Goal: Find specific page/section: Find specific page/section

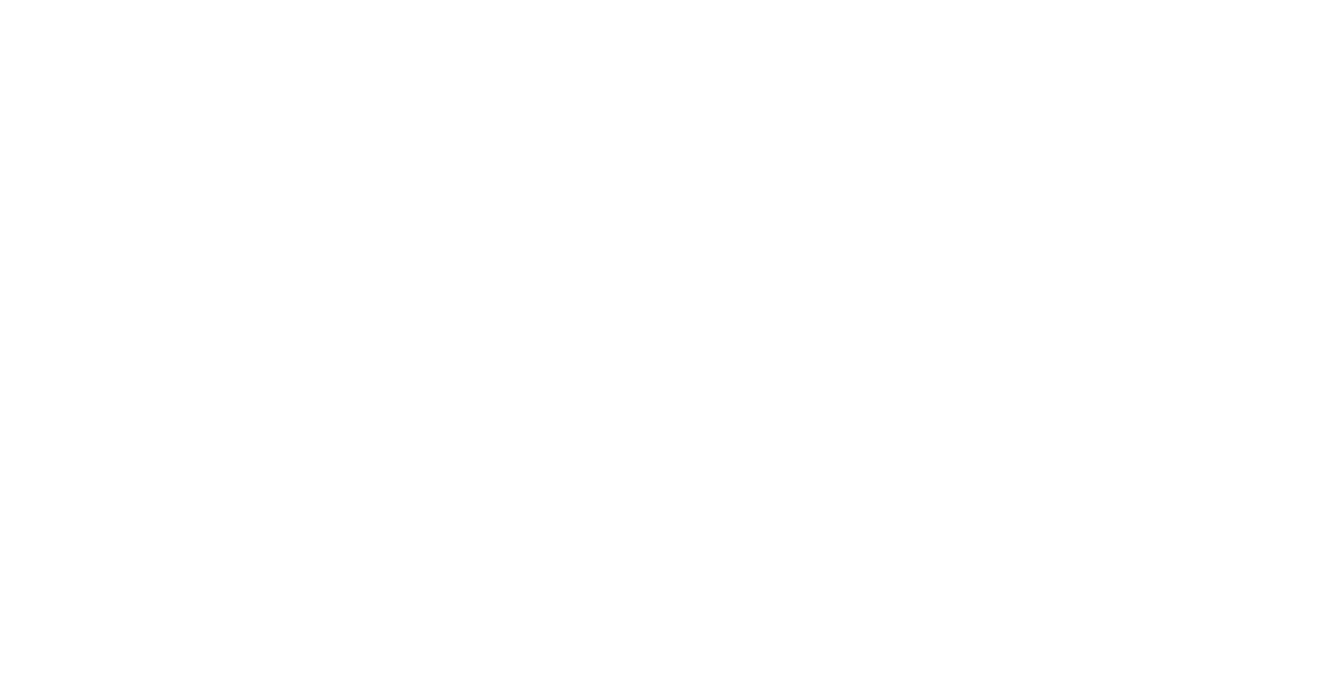
select select "Song"
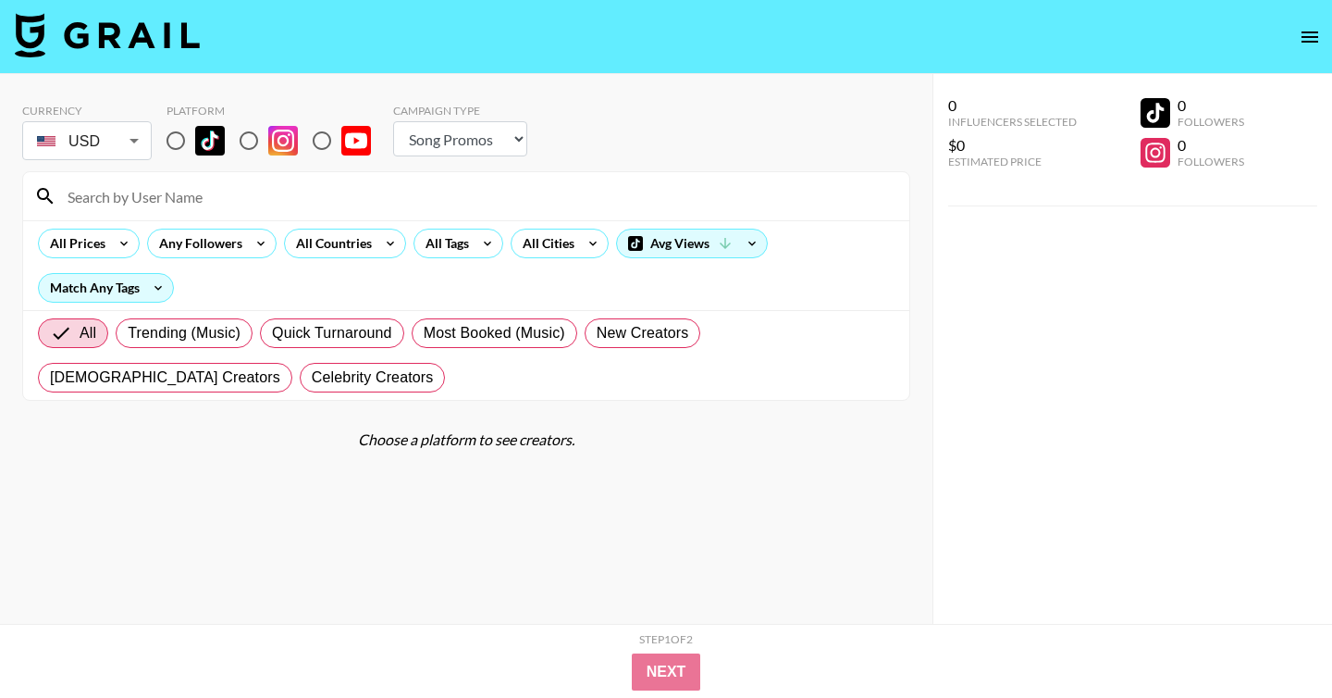
click at [259, 203] on input at bounding box center [477, 196] width 842 height 30
paste input "tamaravanderent"
type input "tamaravanderent"
click at [182, 145] on input "radio" at bounding box center [175, 140] width 39 height 39
radio input "true"
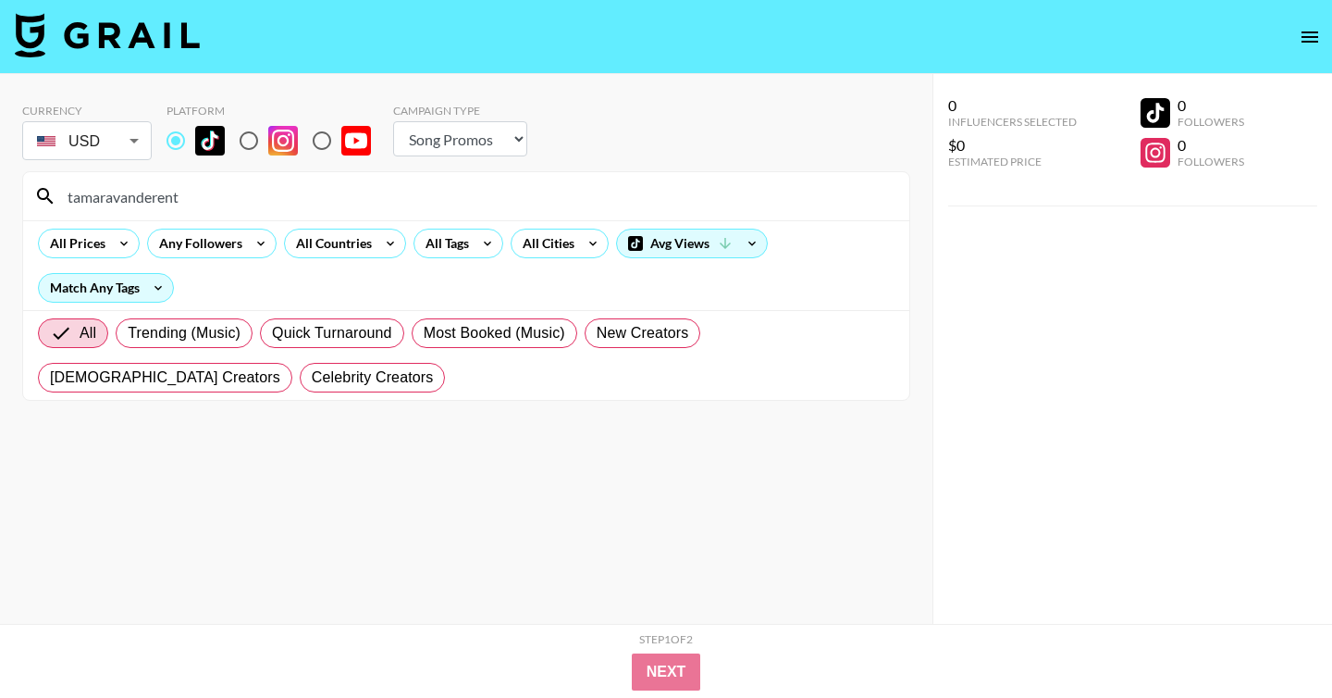
scroll to position [74, 0]
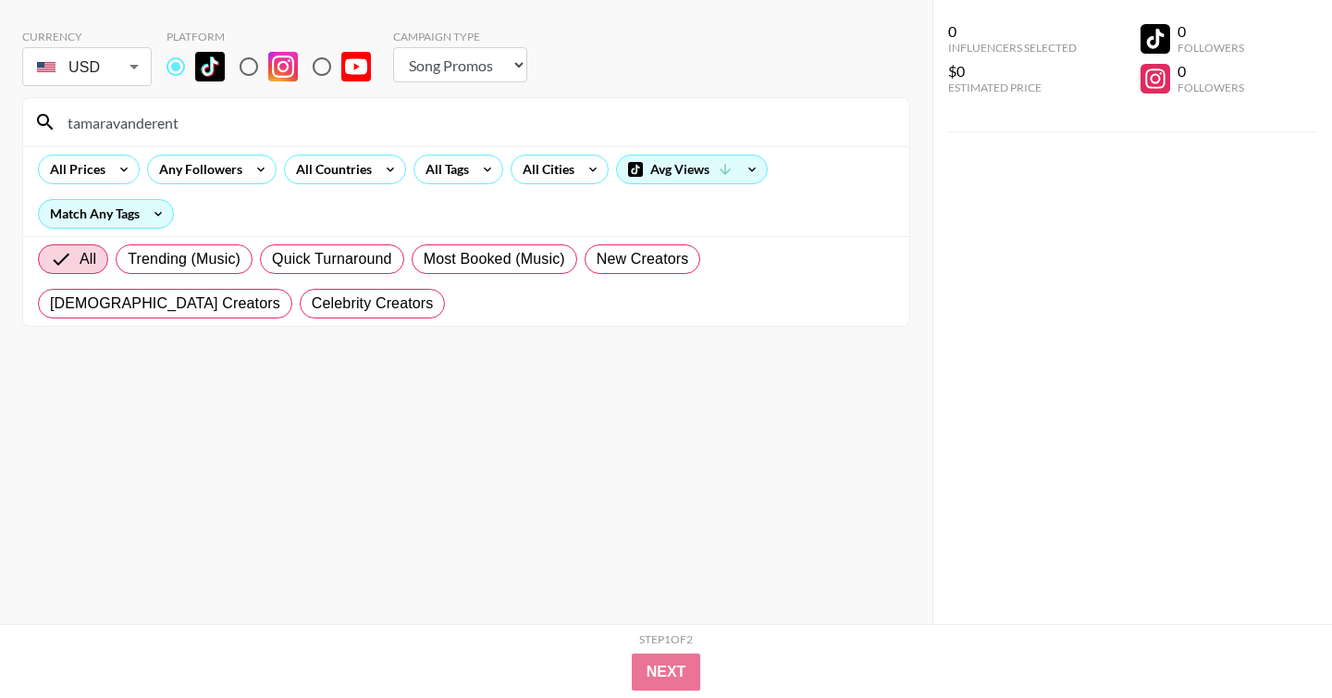
click at [214, 129] on input "tamaravanderent" at bounding box center [477, 122] width 842 height 30
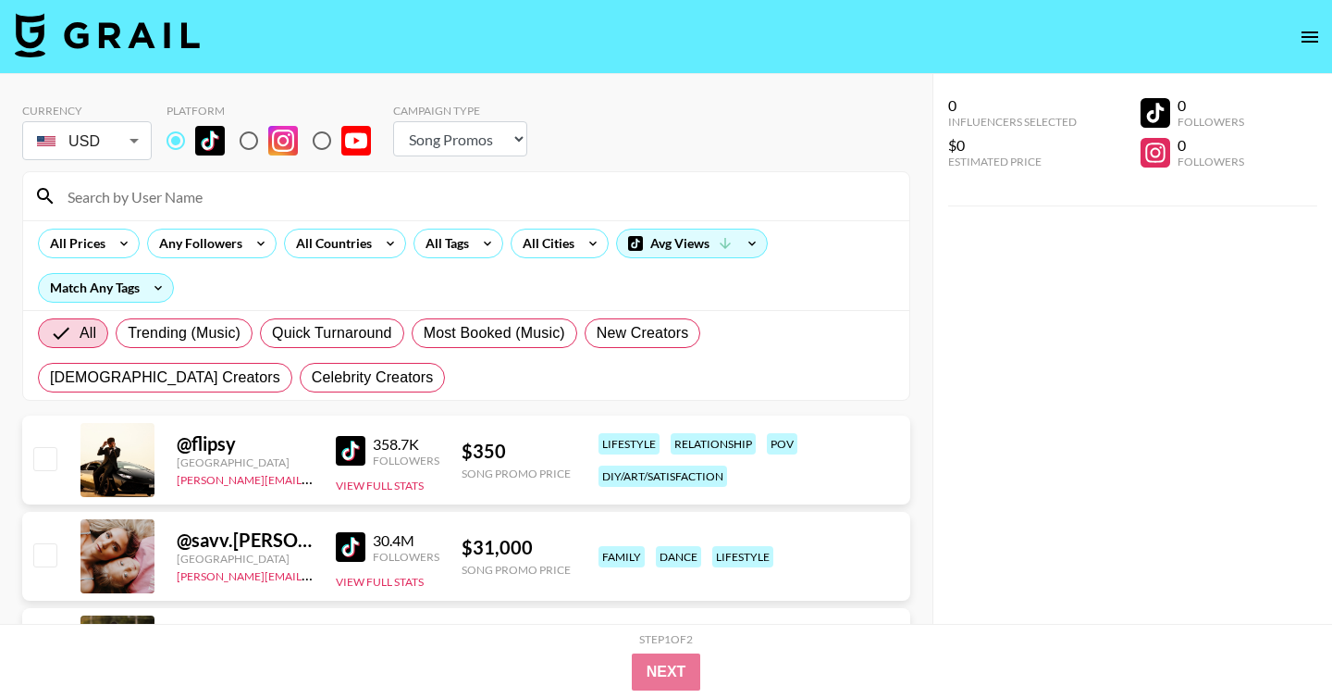
click at [248, 131] on input "radio" at bounding box center [248, 140] width 39 height 39
radio input "true"
click at [213, 197] on input at bounding box center [477, 196] width 842 height 30
paste input "tamaravanderent"
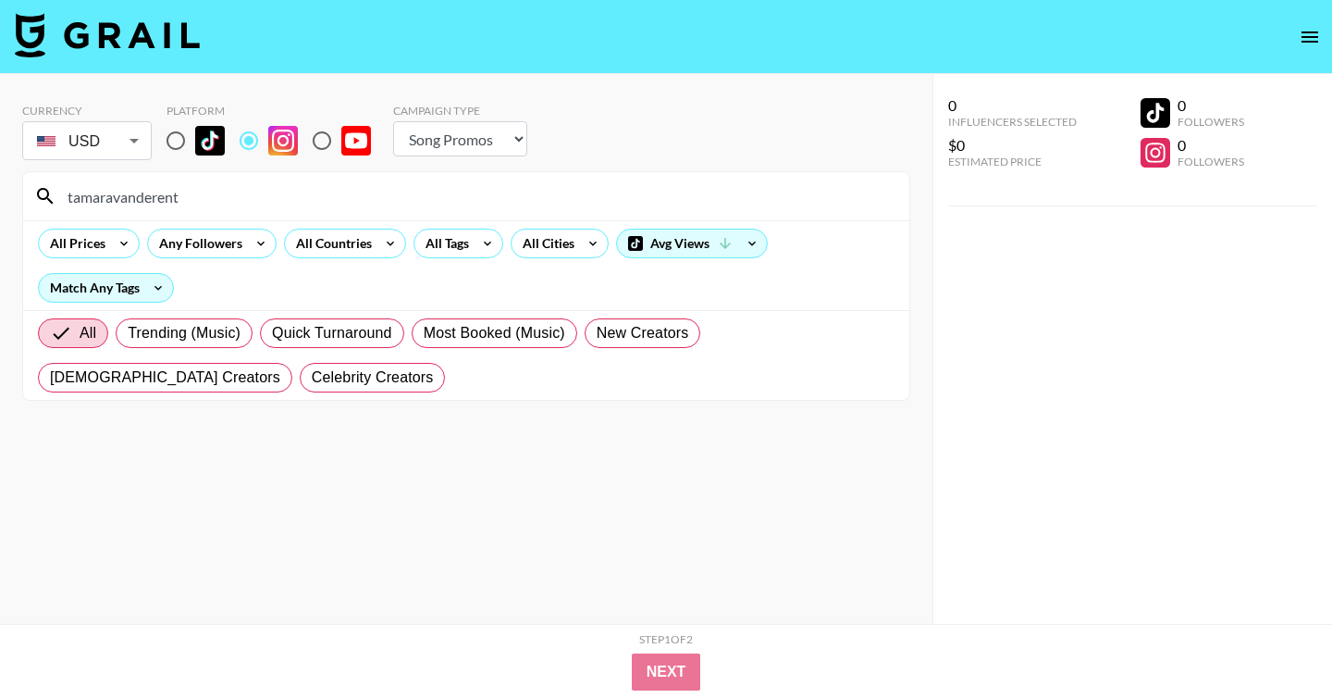
type input "tamaravanderent"
click at [171, 143] on input "radio" at bounding box center [175, 140] width 39 height 39
radio input "true"
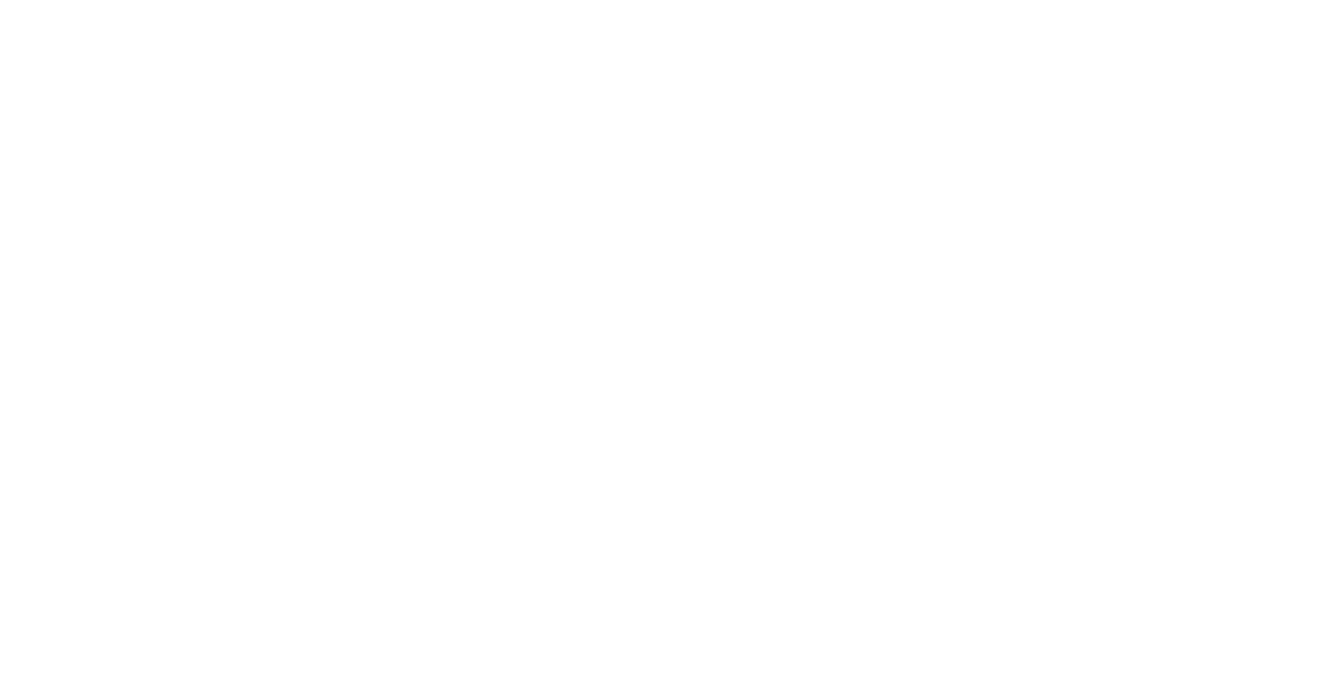
select select "Song"
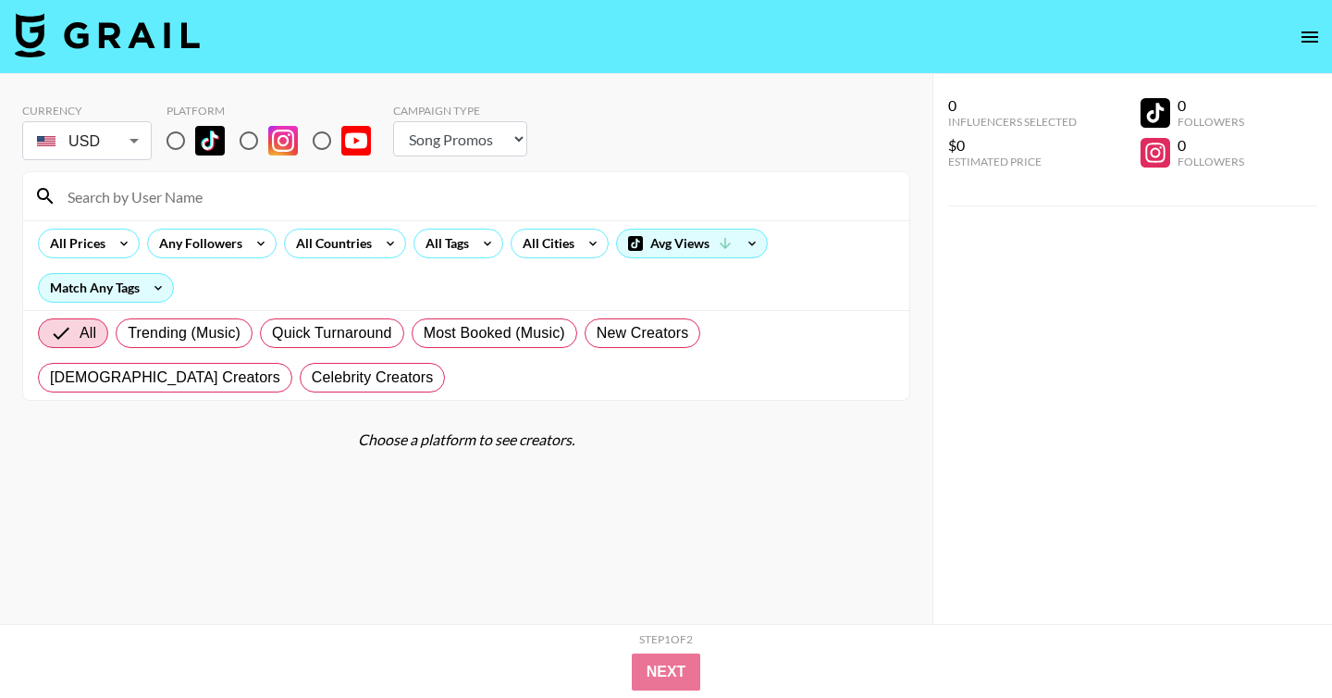
click at [521, 182] on input at bounding box center [477, 196] width 842 height 30
paste input "fakeclaudiatihan"
type input "fakeclaudiatihan"
click at [170, 137] on input "radio" at bounding box center [175, 140] width 39 height 39
radio input "true"
